Goal: Information Seeking & Learning: Check status

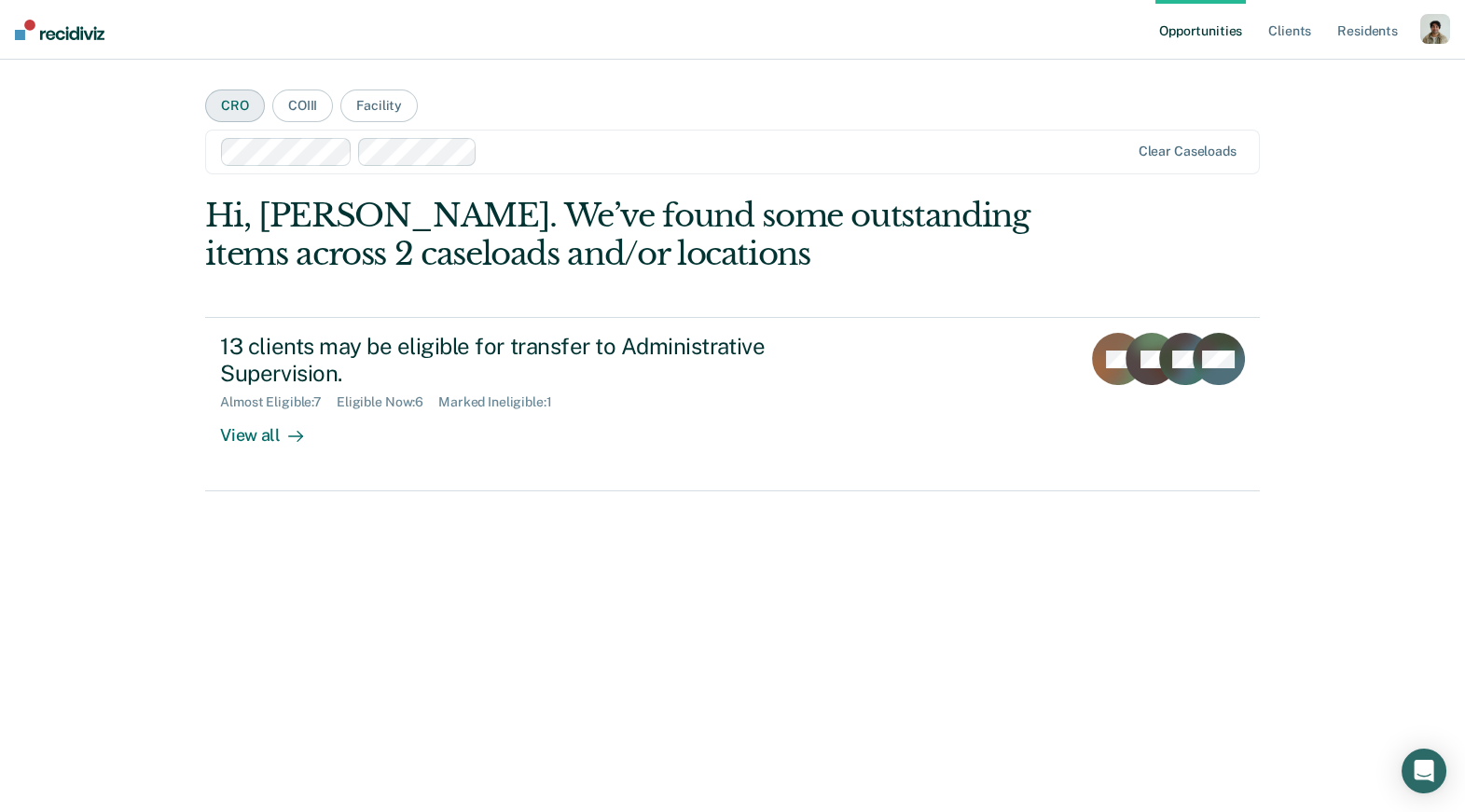
click at [250, 102] on button "CRO" at bounding box center [234, 105] width 60 height 32
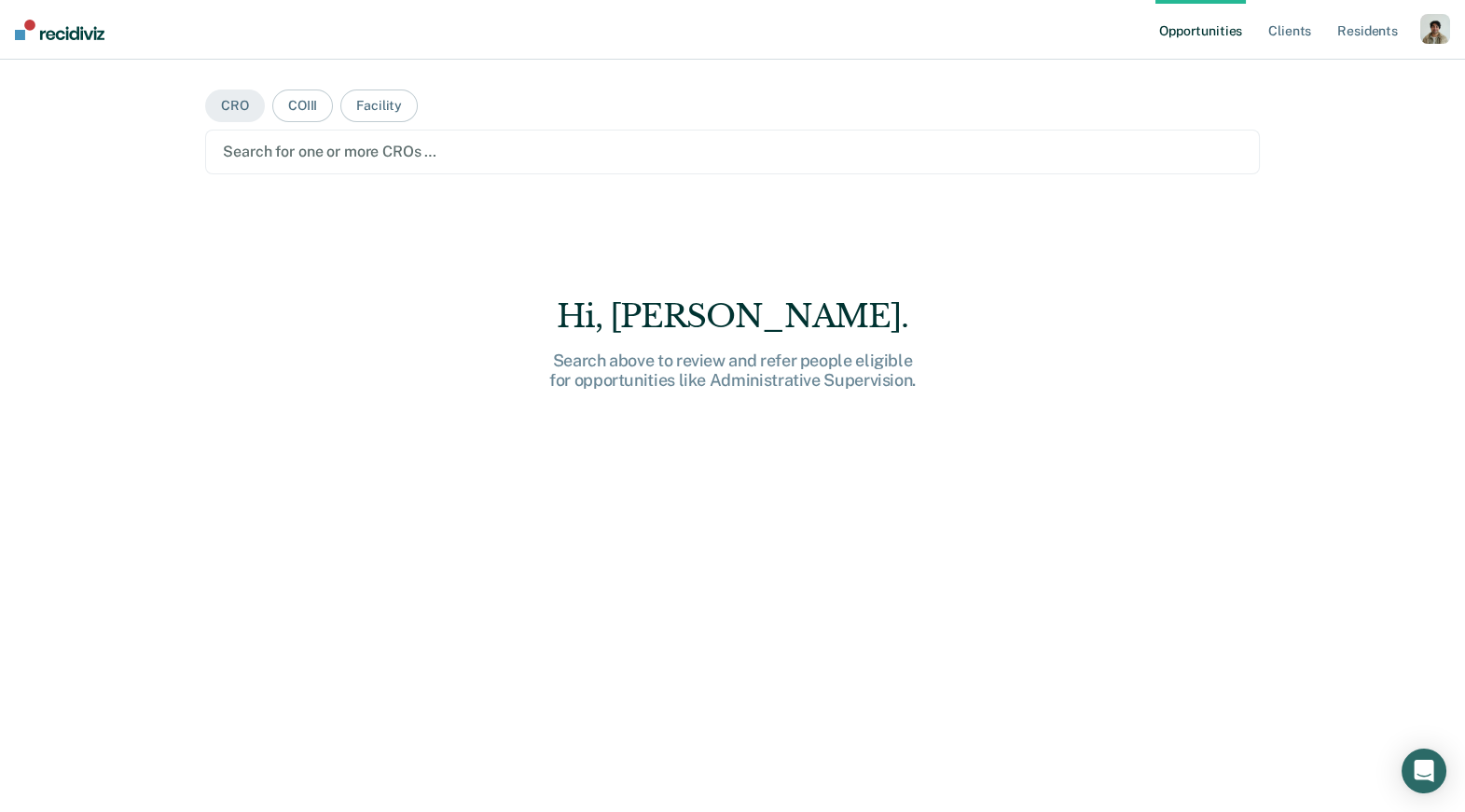
click at [367, 160] on div at bounding box center [732, 151] width 1018 height 22
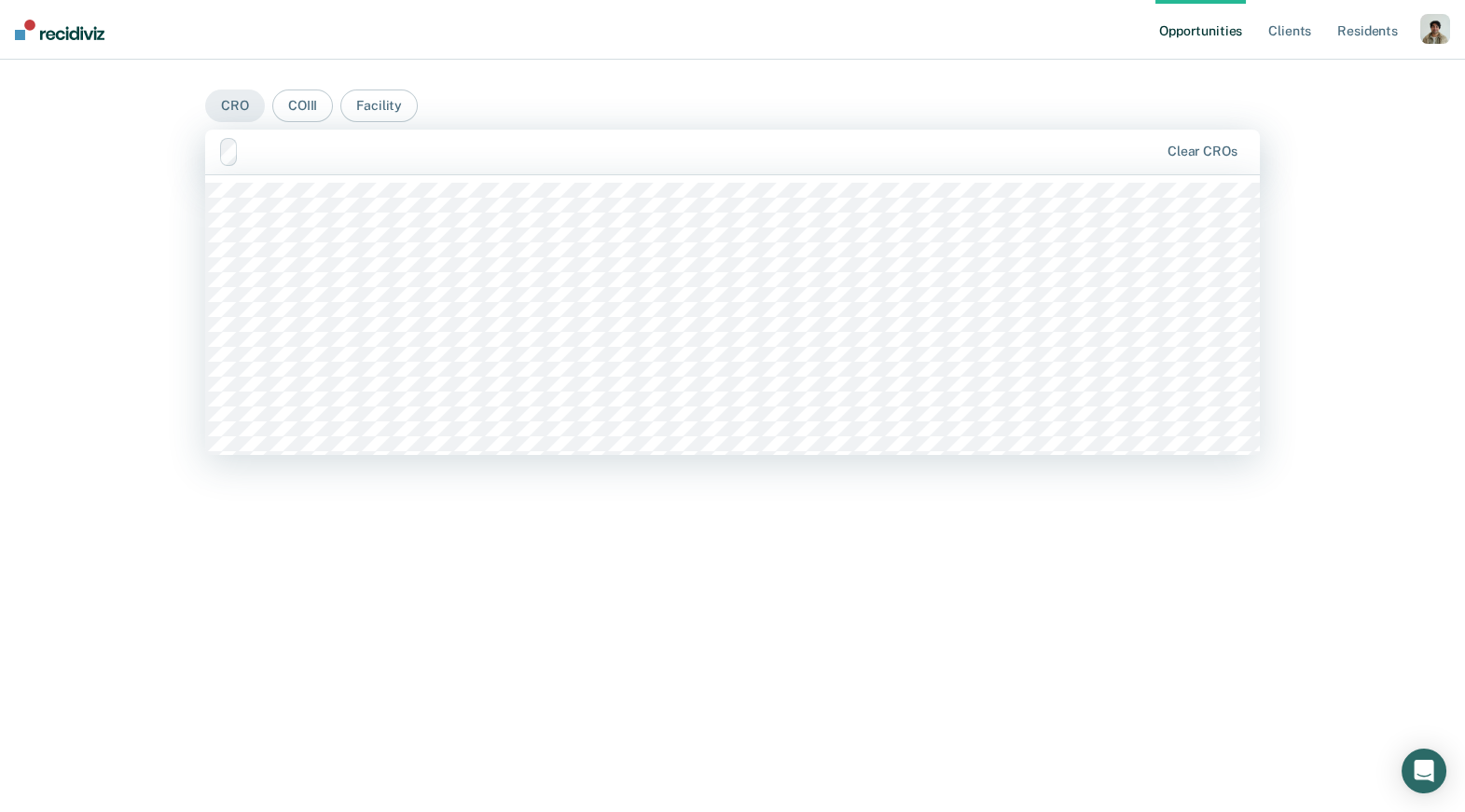
click at [506, 151] on div at bounding box center [701, 151] width 912 height 22
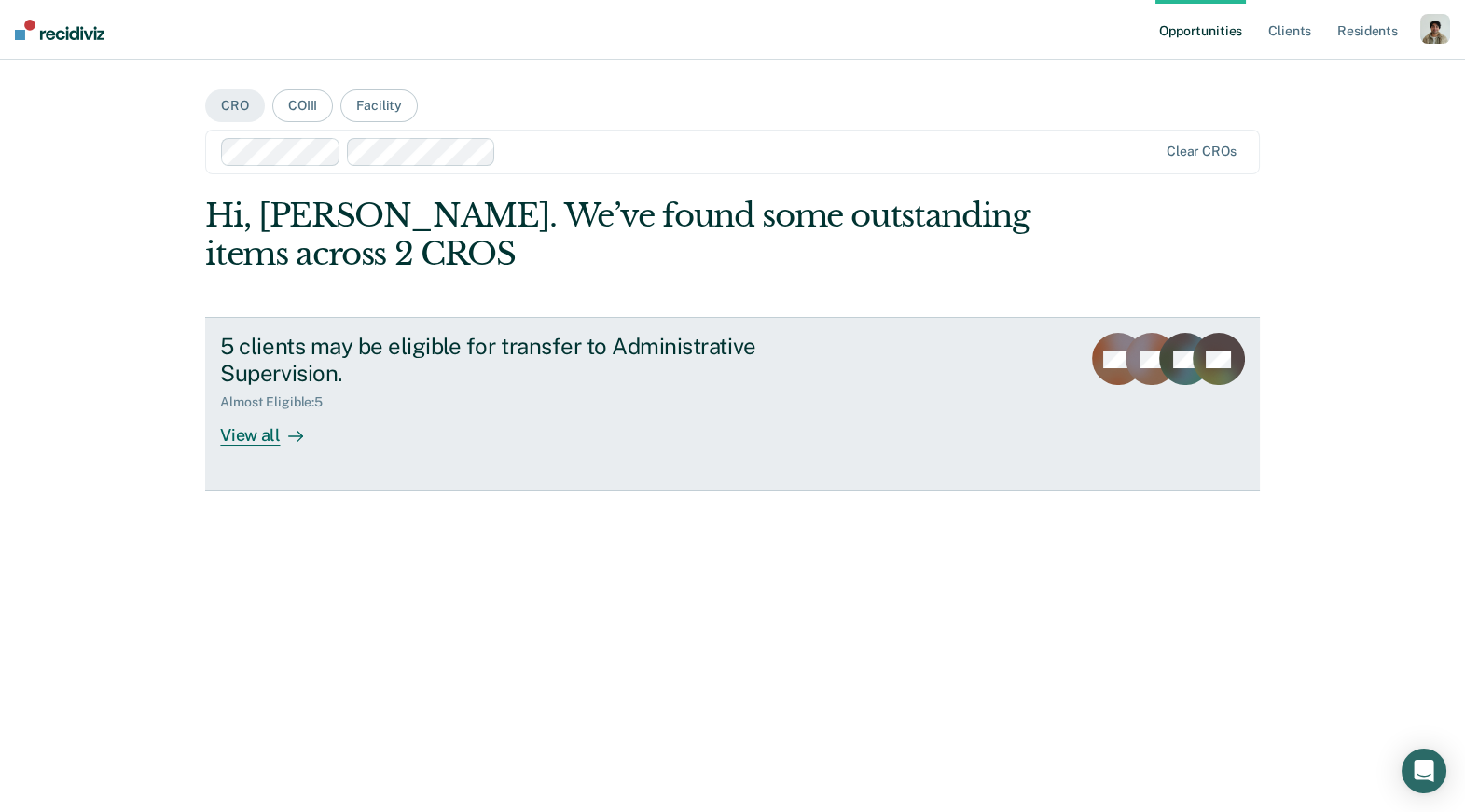
click at [266, 435] on div "View all" at bounding box center [272, 428] width 104 height 36
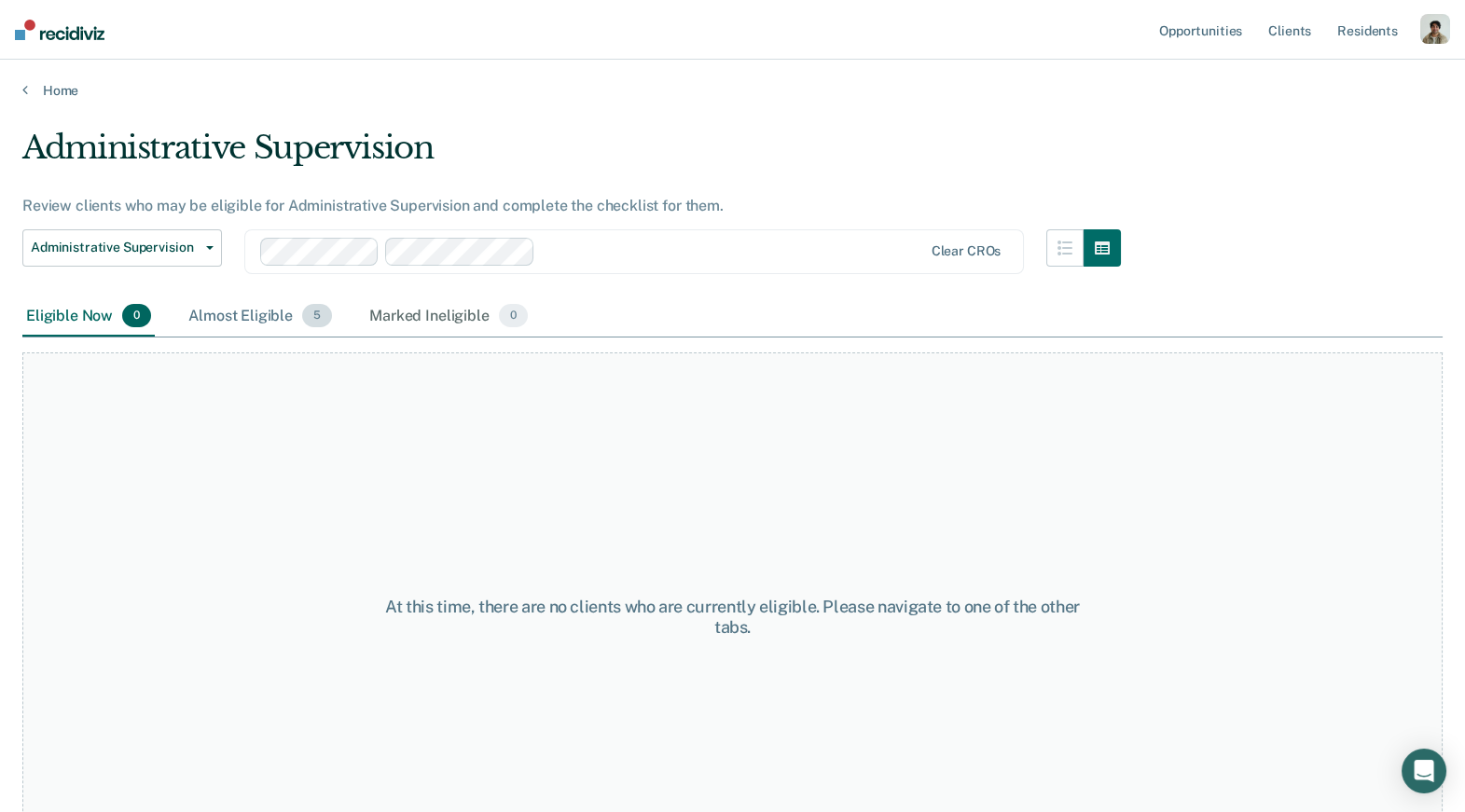
click at [274, 316] on div "Almost Eligible 5" at bounding box center [260, 317] width 151 height 41
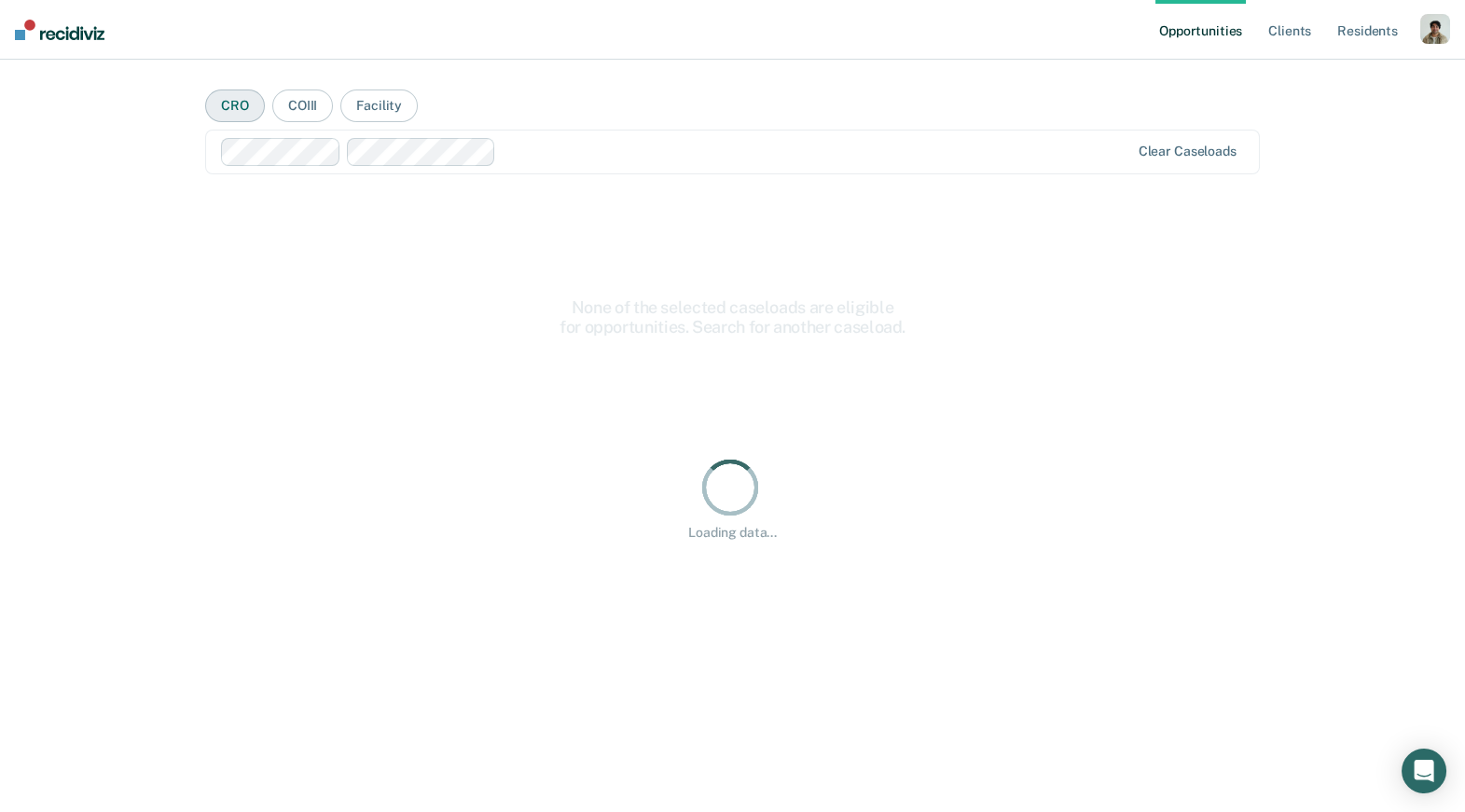
click at [248, 103] on button "CRO" at bounding box center [234, 105] width 60 height 32
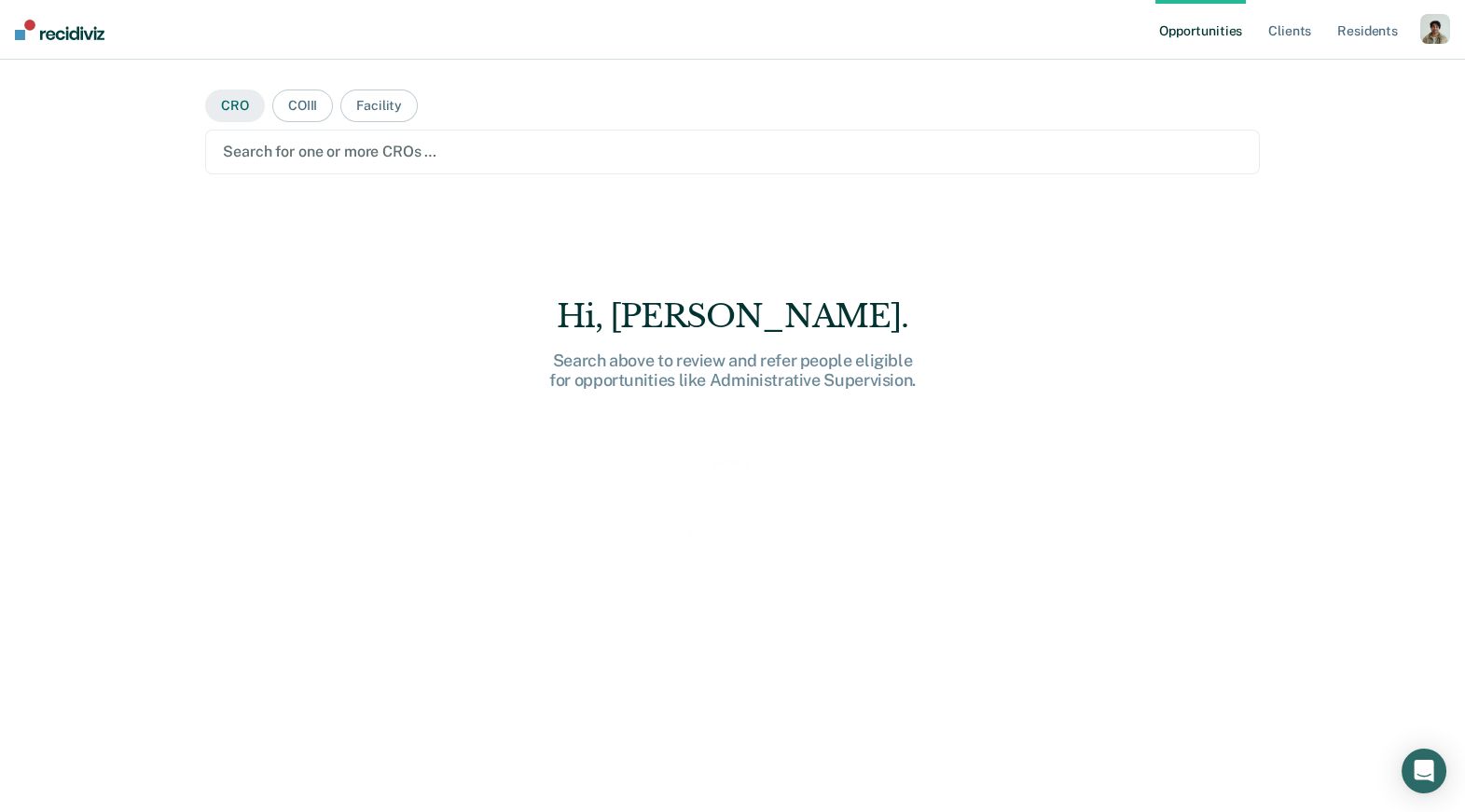
click at [248, 103] on button "CRO" at bounding box center [234, 105] width 60 height 32
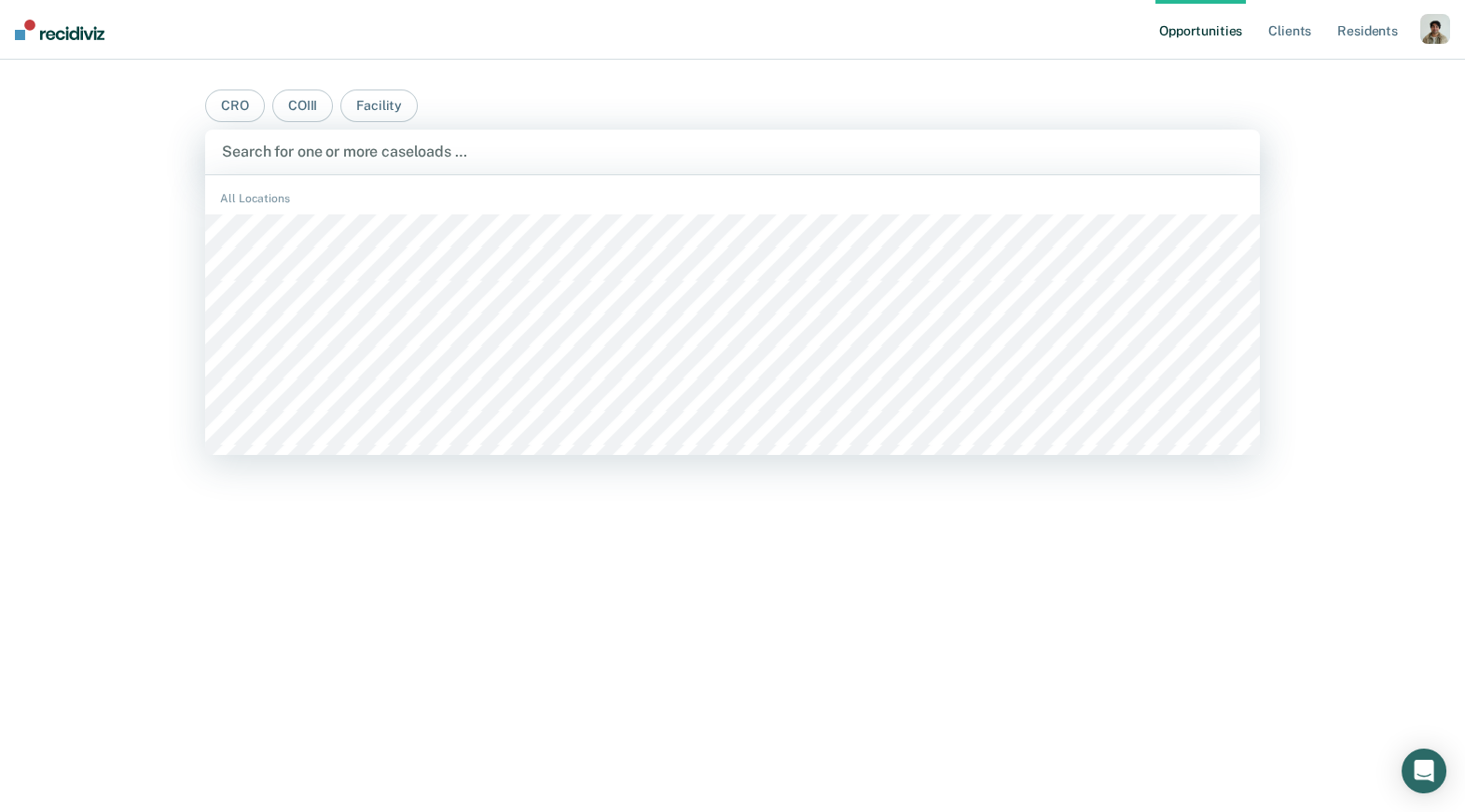
click at [263, 153] on div at bounding box center [732, 151] width 1020 height 22
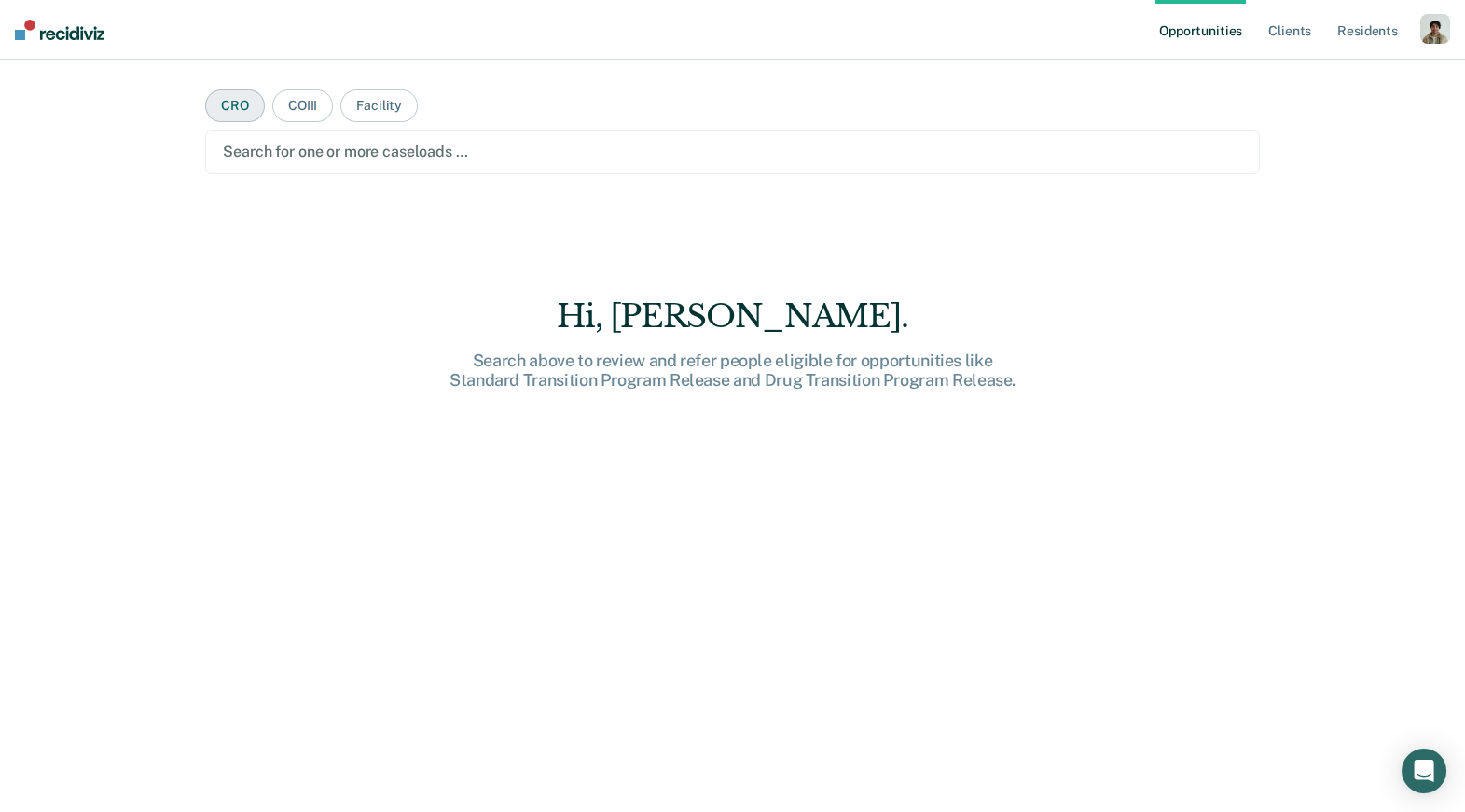
click at [250, 113] on button "CRO" at bounding box center [234, 105] width 60 height 32
click at [270, 146] on div at bounding box center [732, 151] width 1018 height 22
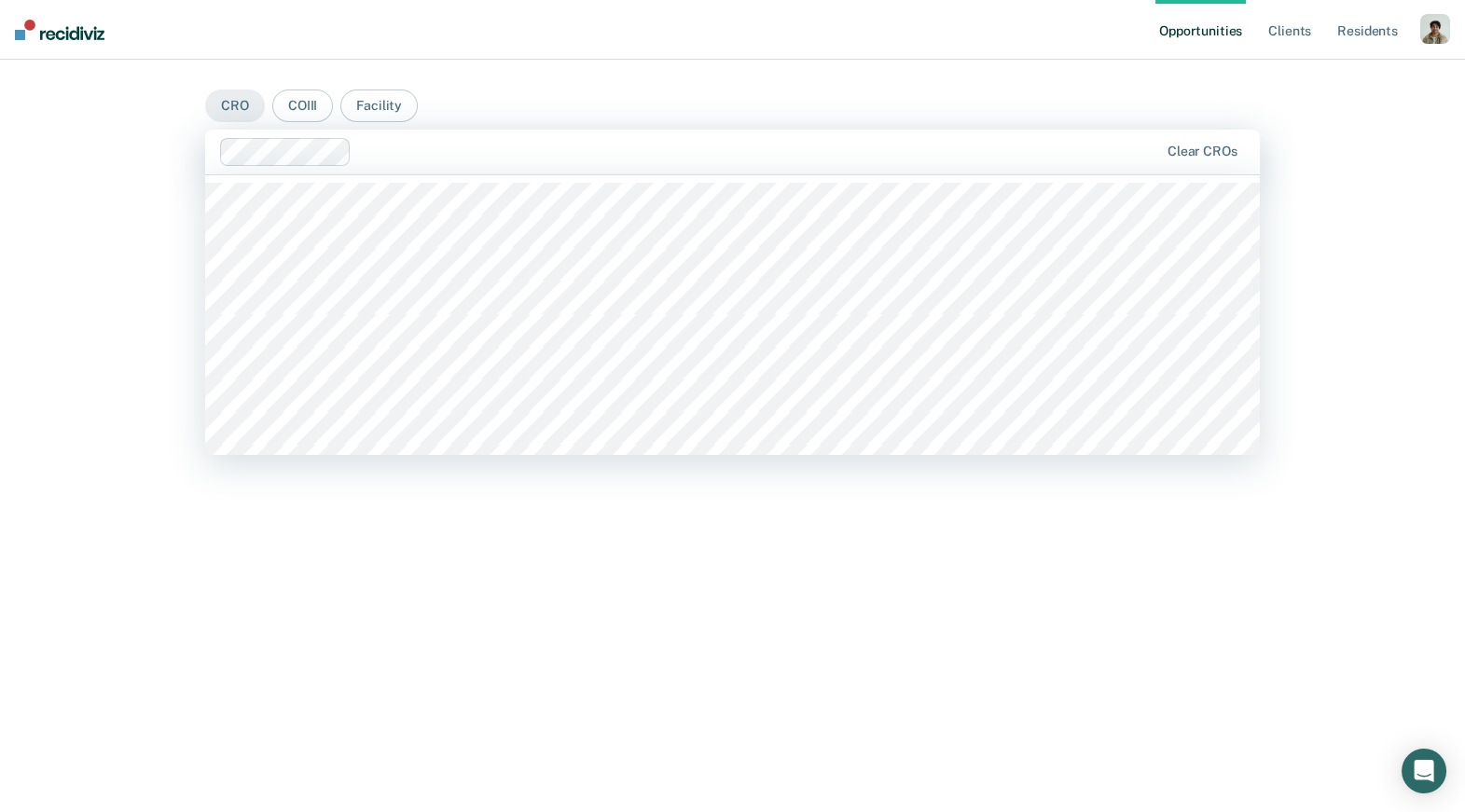
click at [437, 166] on div "Clear CROs" at bounding box center [732, 152] width 1054 height 45
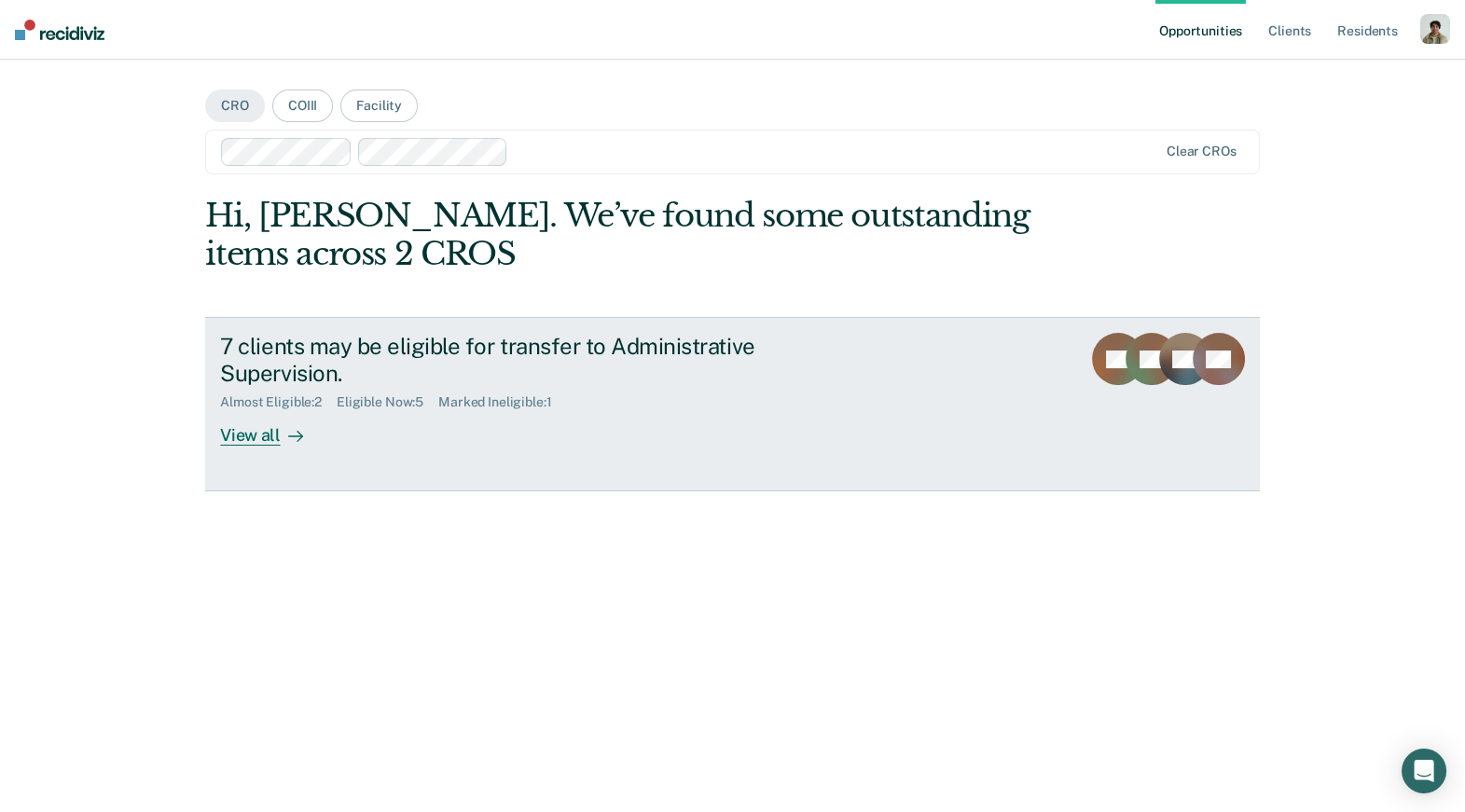
click at [293, 443] on icon at bounding box center [296, 436] width 15 height 15
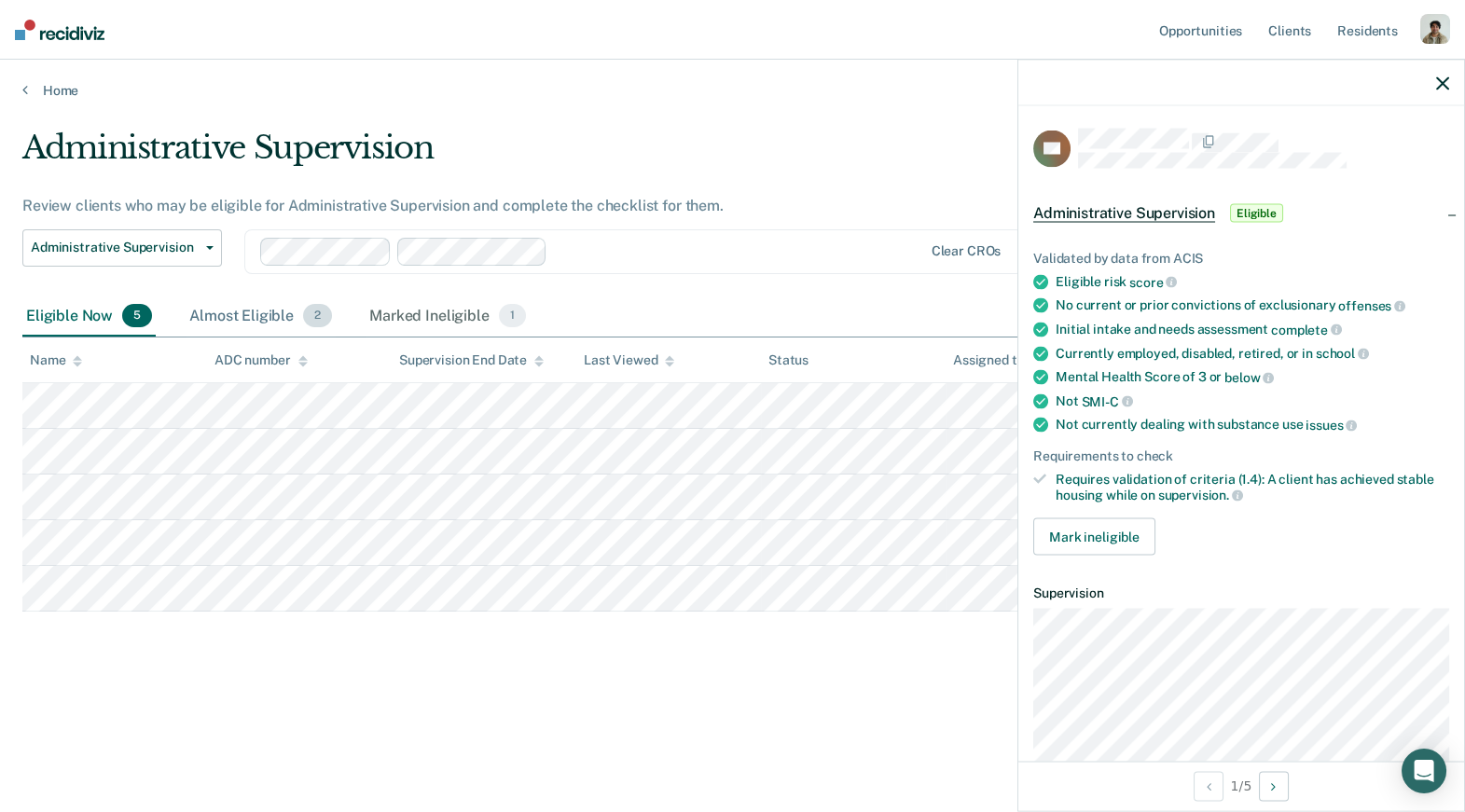
click at [258, 330] on div "Almost Eligible 2" at bounding box center [261, 317] width 150 height 41
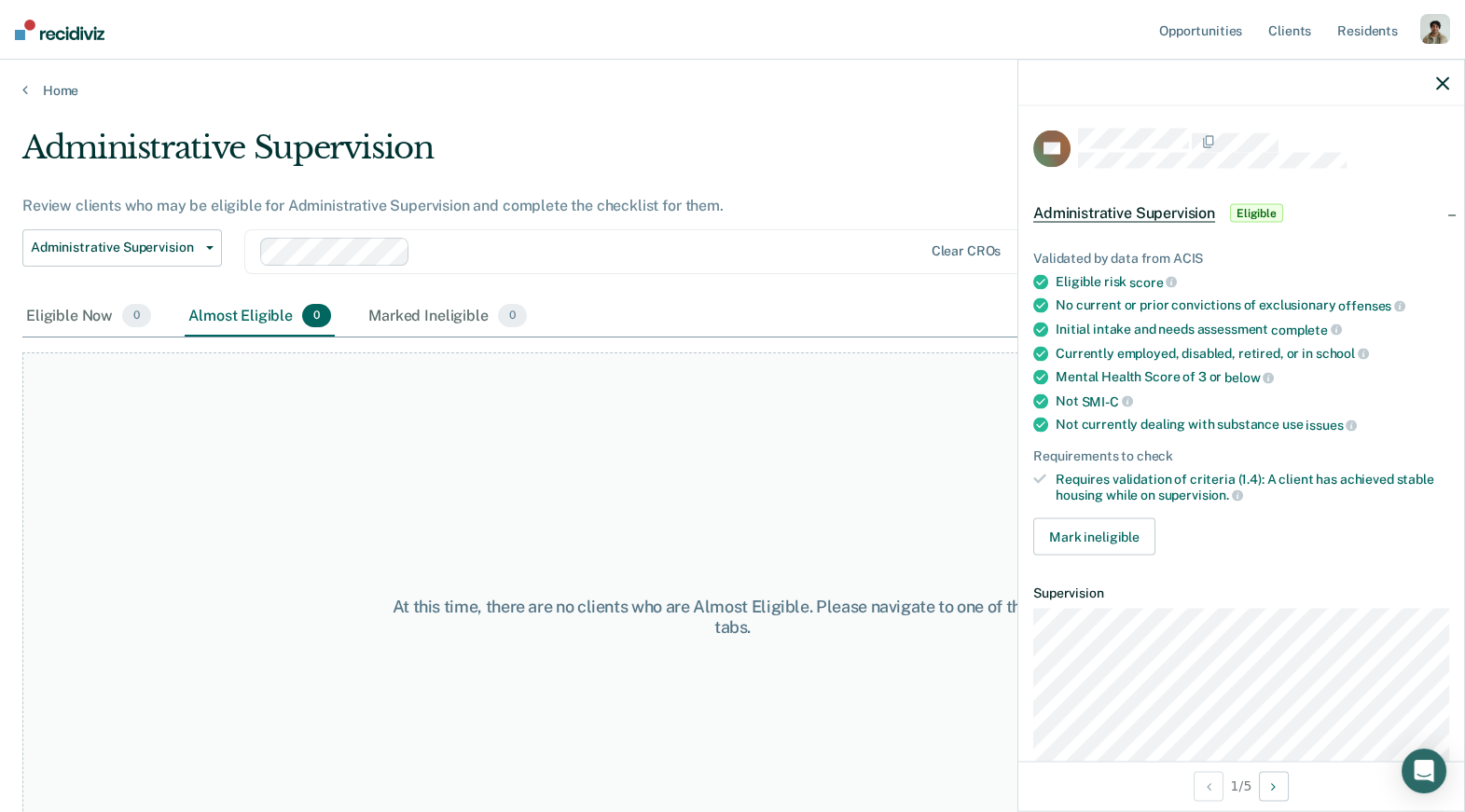
click at [372, 449] on div "At this time, there are no clients who are Almost Eligible. Please navigate to …" at bounding box center [732, 616] width 1420 height 528
click at [1433, 85] on div at bounding box center [1241, 83] width 446 height 46
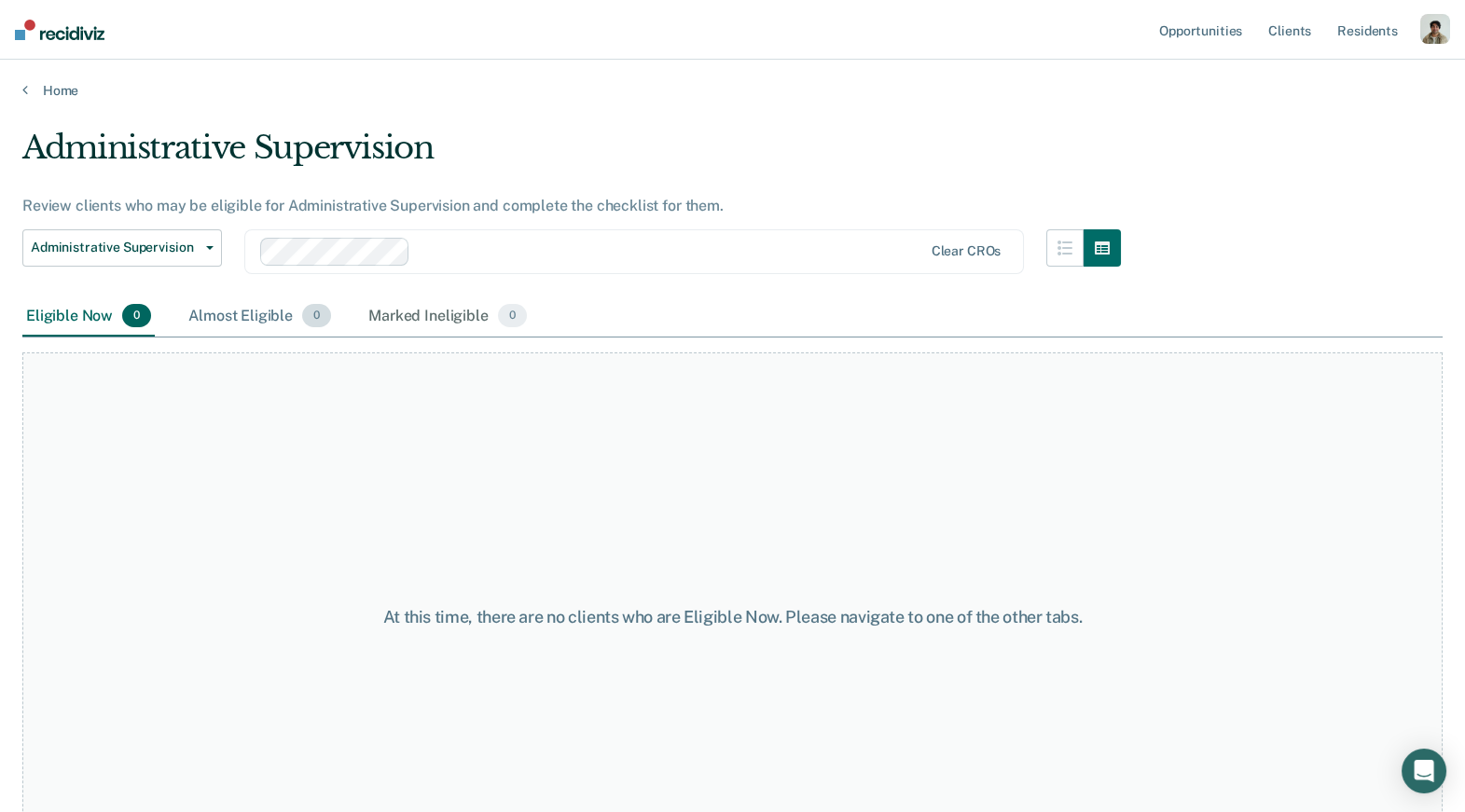
click at [278, 329] on div "Almost Eligible 0" at bounding box center [260, 317] width 150 height 41
